Goal: Navigation & Orientation: Find specific page/section

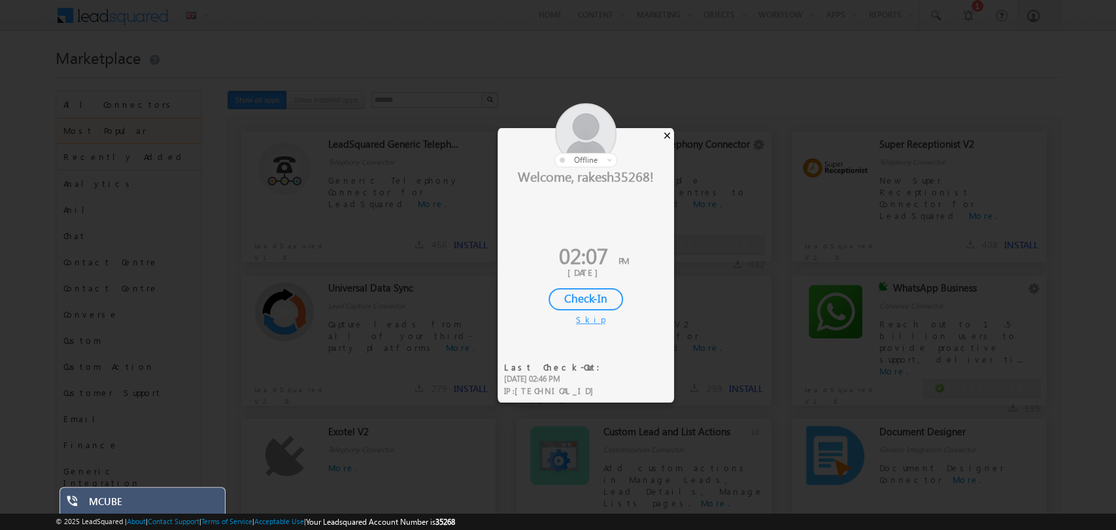
click at [665, 135] on div "×" at bounding box center [668, 135] width 14 height 14
